Goal: Task Accomplishment & Management: Manage account settings

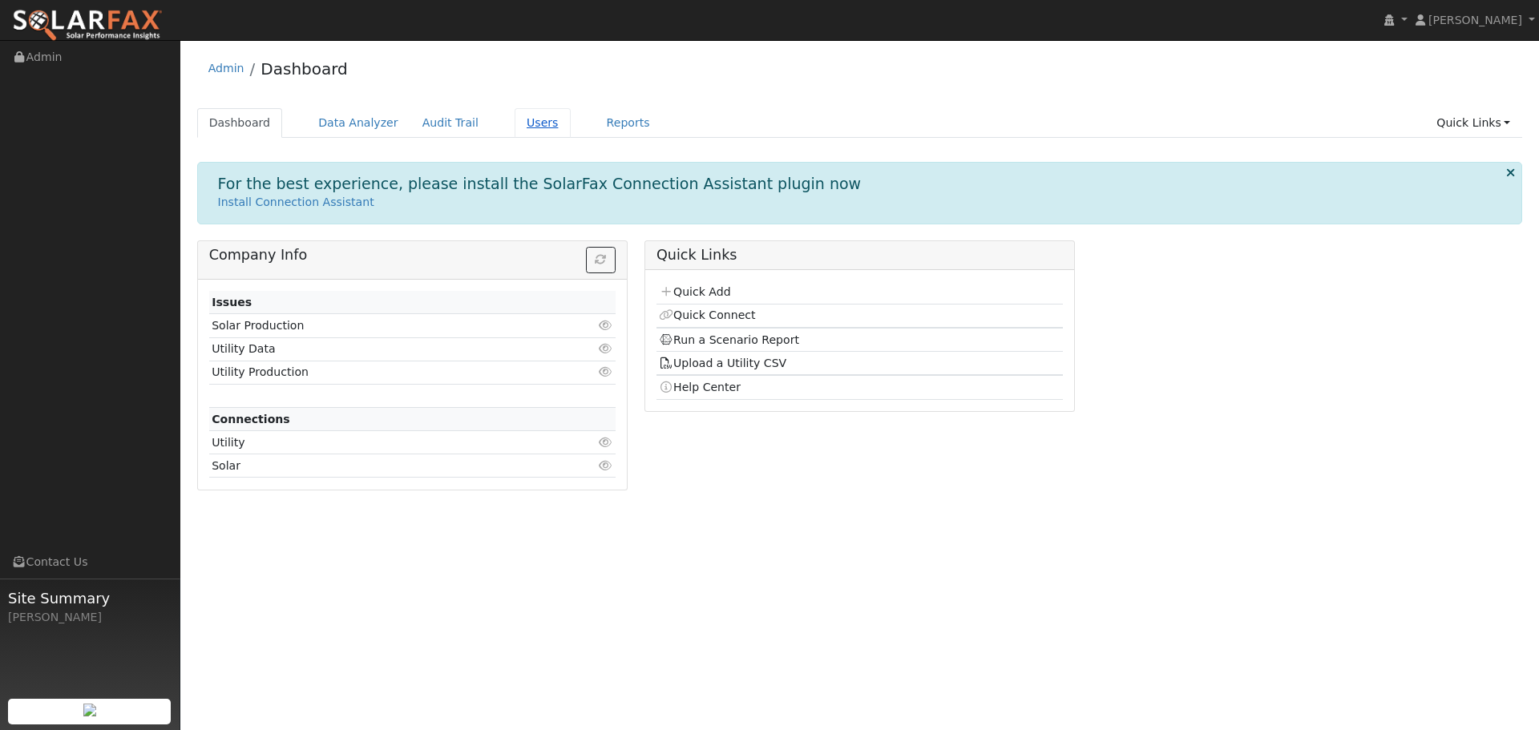
click at [515, 119] on link "Users" at bounding box center [543, 123] width 56 height 30
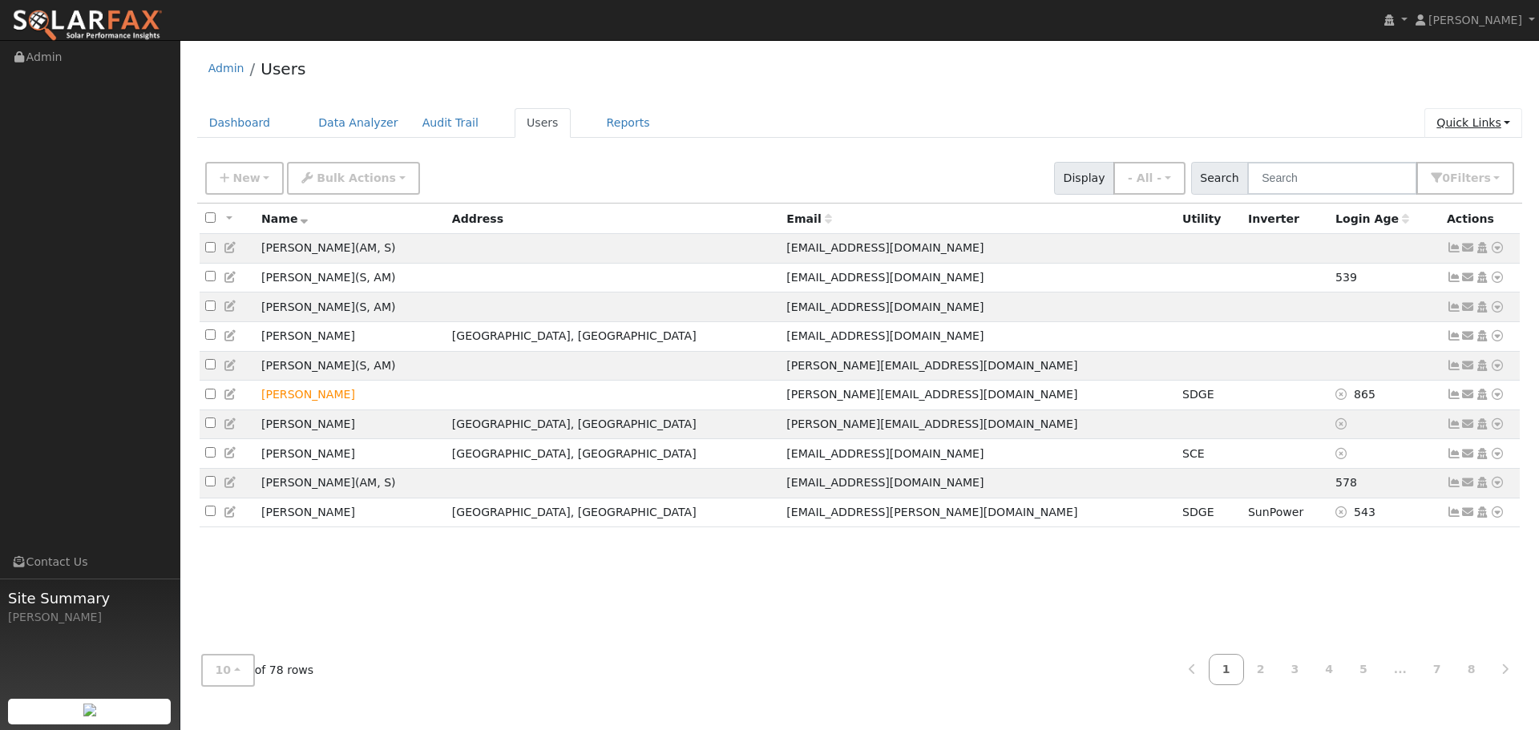
click at [1470, 123] on link "Quick Links" at bounding box center [1473, 123] width 98 height 30
click at [1195, 138] on ul "Dashboard Data Analyzer Audit Trail Users Reports Quick Links Quick Add Quick C…" at bounding box center [860, 123] width 1326 height 30
click at [1451, 175] on button "0 Filter s" at bounding box center [1465, 178] width 98 height 33
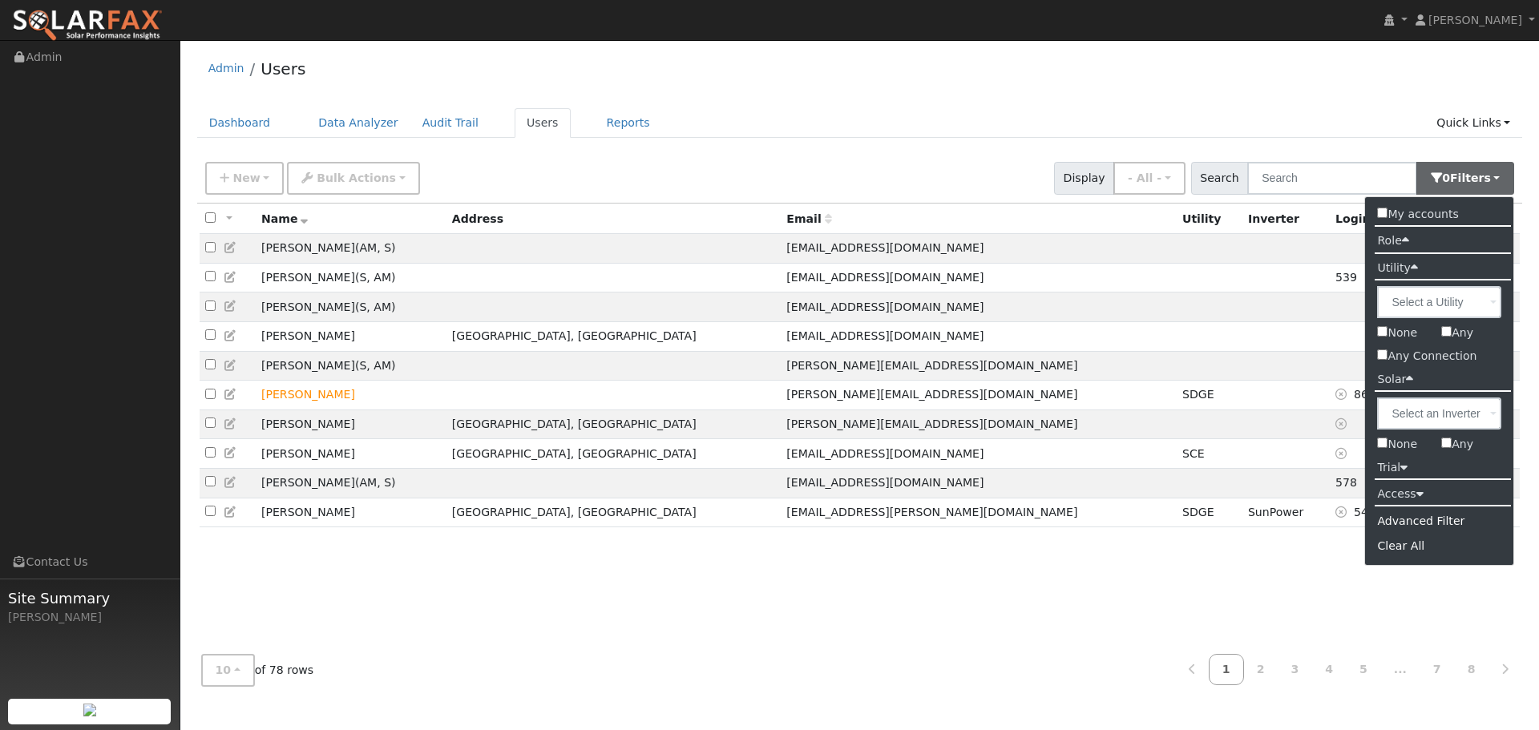
click at [1412, 493] on label "Access" at bounding box center [1400, 494] width 70 height 23
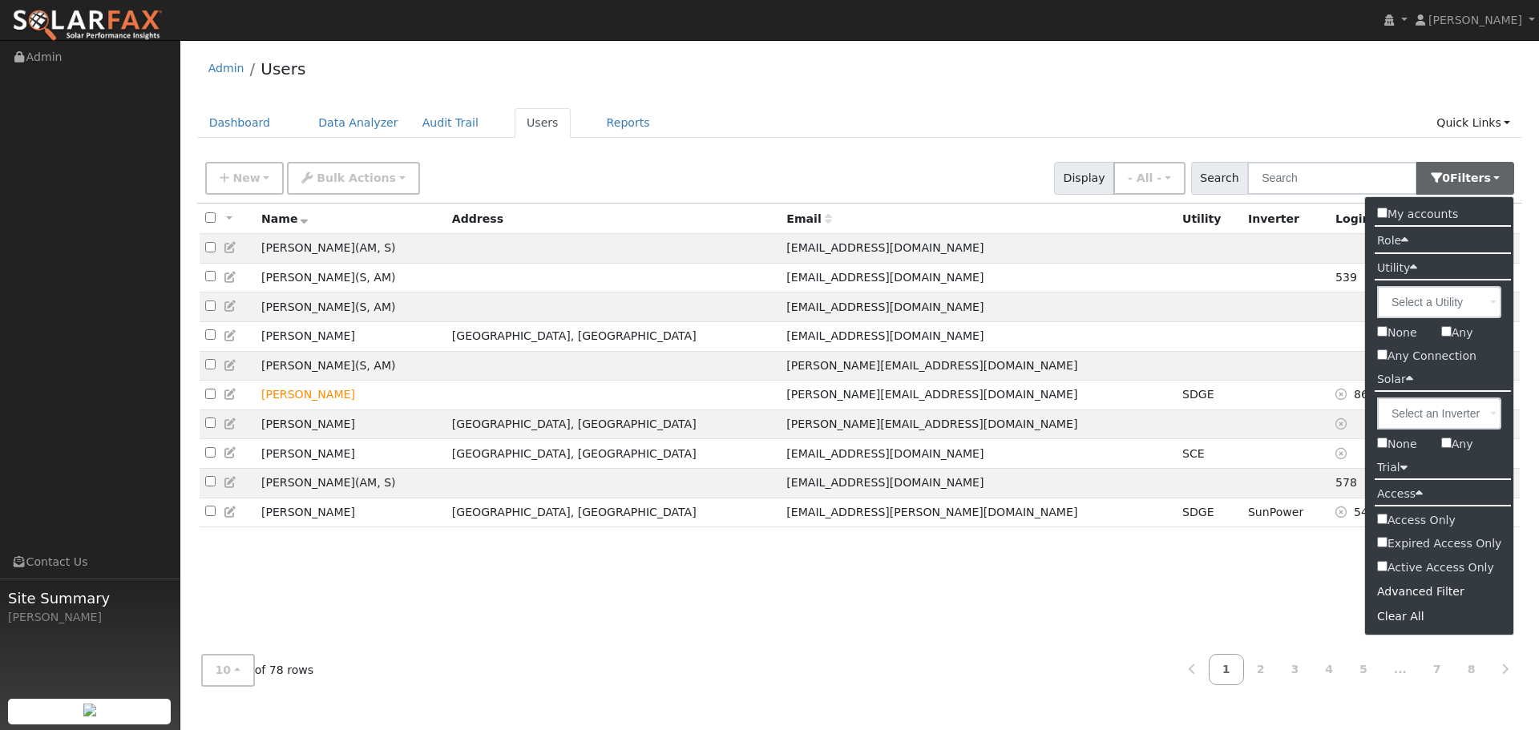
click at [1385, 566] on input "Active Access Only" at bounding box center [1382, 566] width 10 height 10
checkbox input "true"
